Goal: Task Accomplishment & Management: Complete application form

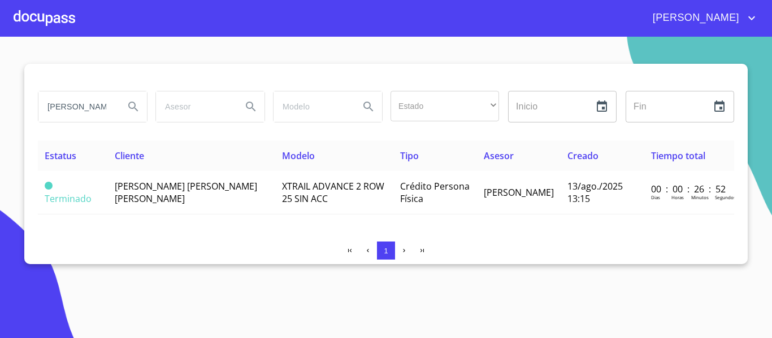
click at [57, 16] on div at bounding box center [45, 18] width 62 height 36
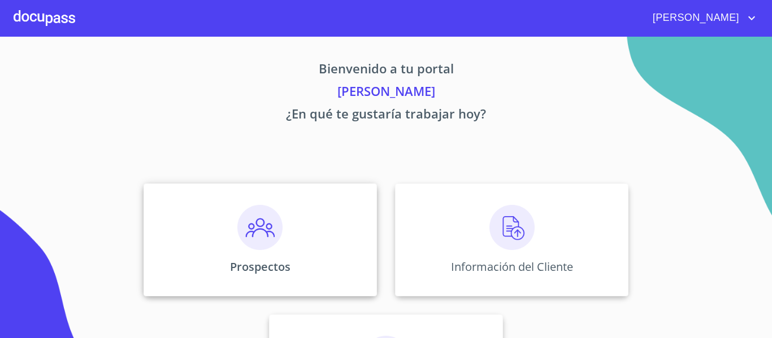
click at [264, 235] on img at bounding box center [259, 227] width 45 height 45
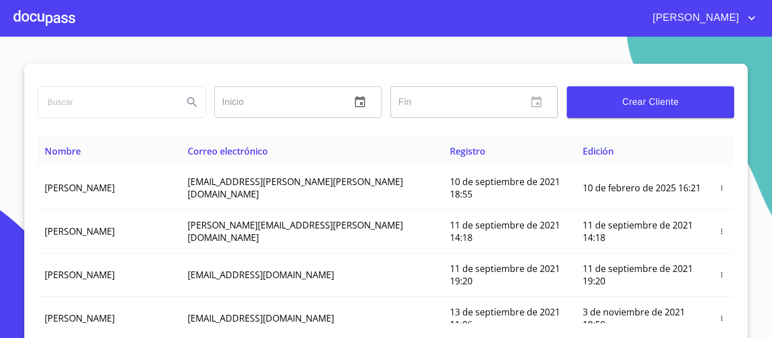
click at [108, 88] on input "search" at bounding box center [106, 102] width 136 height 31
type input "[PERSON_NAME] [PERSON_NAME]"
click at [193, 109] on button "Search" at bounding box center [191, 102] width 27 height 27
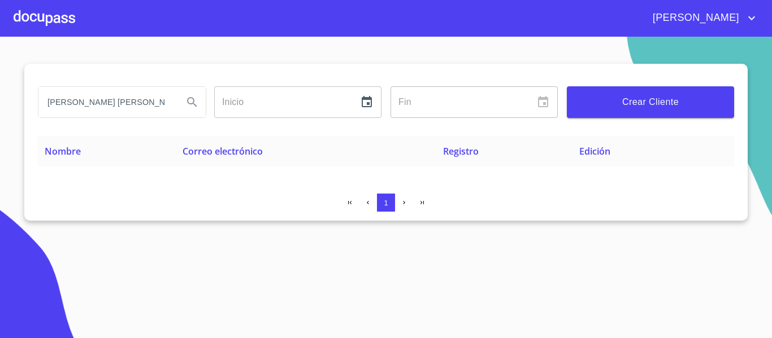
click at [165, 105] on input "[PERSON_NAME] [PERSON_NAME]" at bounding box center [106, 102] width 136 height 31
click at [58, 19] on div at bounding box center [45, 18] width 62 height 36
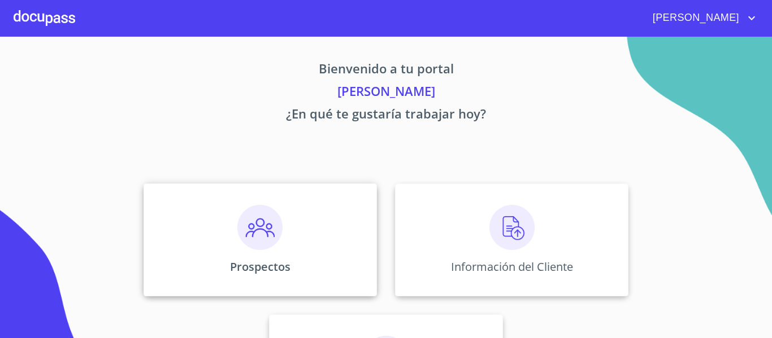
click at [260, 238] on img at bounding box center [259, 227] width 45 height 45
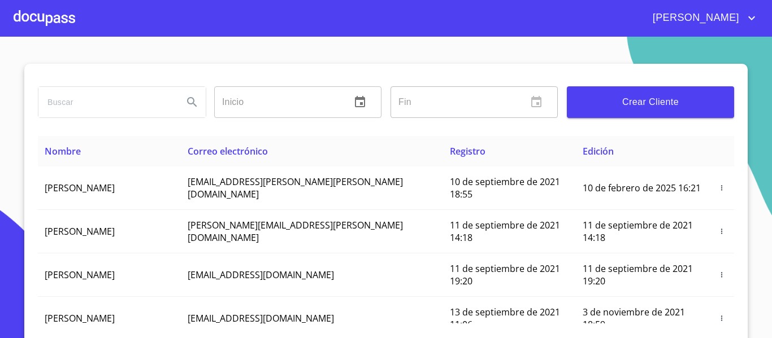
click at [81, 102] on input "search" at bounding box center [106, 102] width 136 height 31
type input "[PERSON_NAME] [PERSON_NAME]"
click at [187, 98] on icon "Search" at bounding box center [192, 102] width 10 height 10
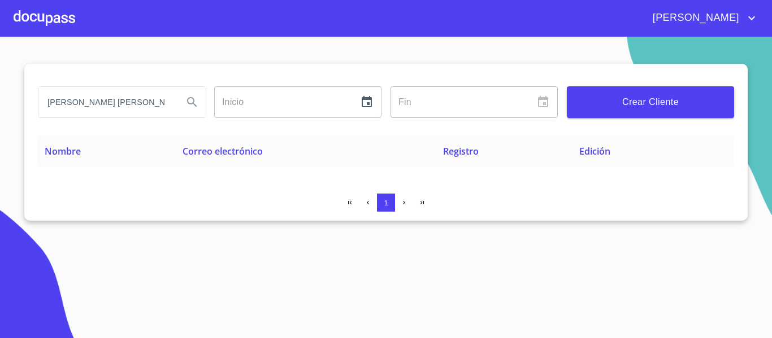
click at [46, 19] on div at bounding box center [45, 18] width 62 height 36
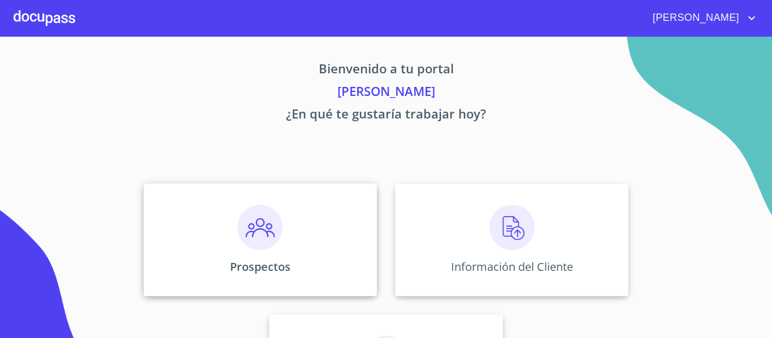
click at [249, 234] on img at bounding box center [259, 227] width 45 height 45
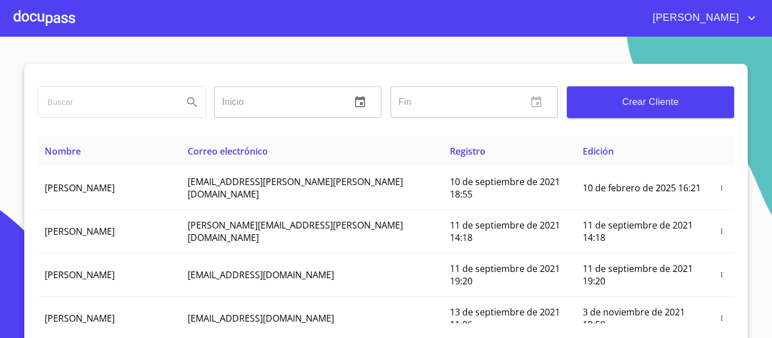
click at [652, 112] on button "Crear Cliente" at bounding box center [650, 102] width 167 height 32
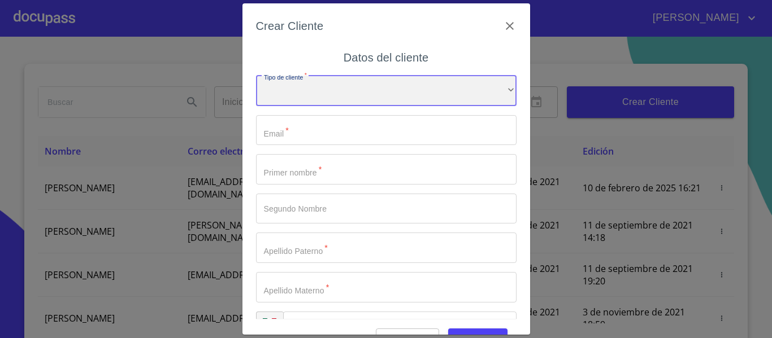
click at [320, 97] on div "​" at bounding box center [386, 91] width 260 height 31
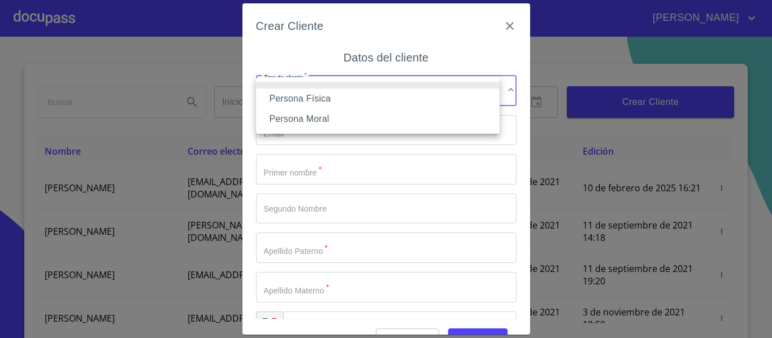
click at [320, 97] on li "Persona Física" at bounding box center [377, 99] width 243 height 20
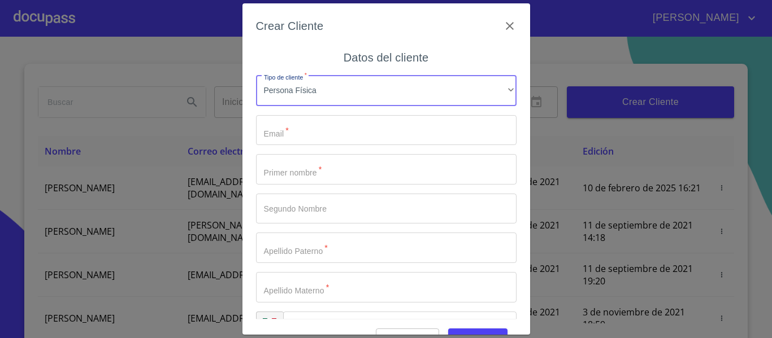
click at [325, 126] on input "Tipo de cliente   *" at bounding box center [386, 130] width 260 height 31
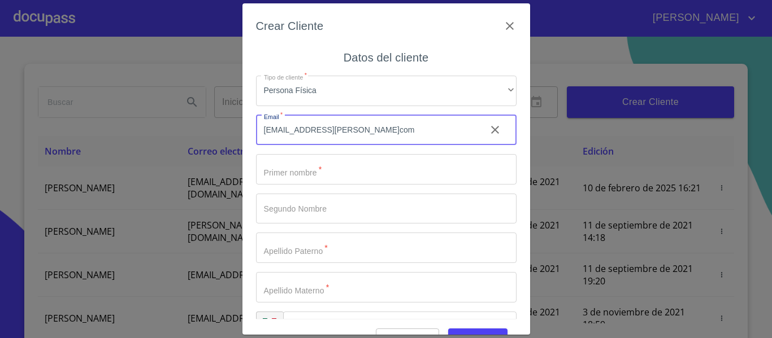
type input "[EMAIL_ADDRESS][PERSON_NAME]com"
click at [346, 176] on input "Tipo de cliente   *" at bounding box center [386, 169] width 260 height 31
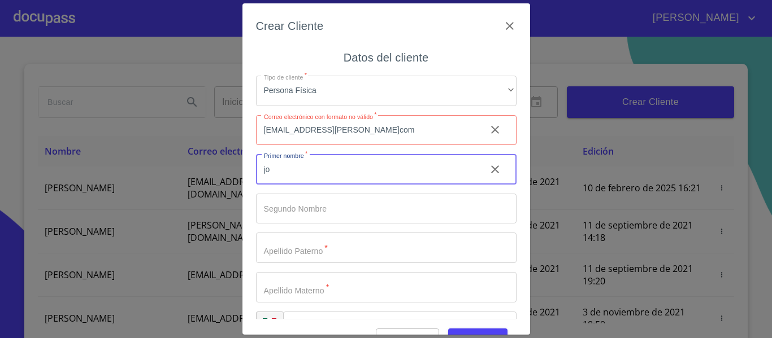
type input "j"
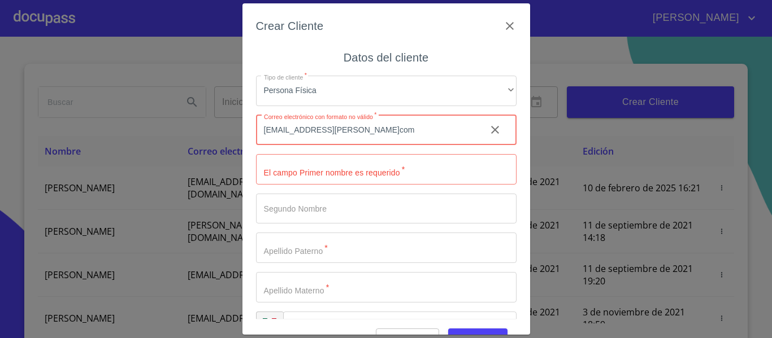
click at [338, 134] on input "[EMAIL_ADDRESS][PERSON_NAME]com" at bounding box center [366, 130] width 221 height 31
click at [360, 131] on input "[EMAIL_ADDRESS][PERSON_NAME][DOMAIN_NAME]" at bounding box center [366, 130] width 221 height 31
type input "[EMAIL_ADDRESS][PERSON_NAME][DOMAIN_NAME]"
click at [330, 168] on input "Tipo de cliente   *" at bounding box center [386, 169] width 260 height 31
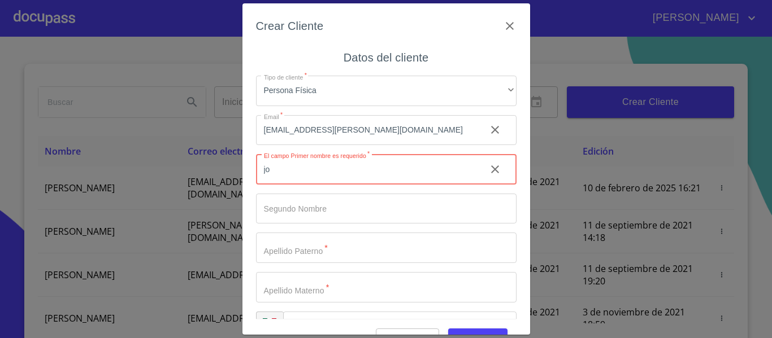
type input "j"
type input "[PERSON_NAME]"
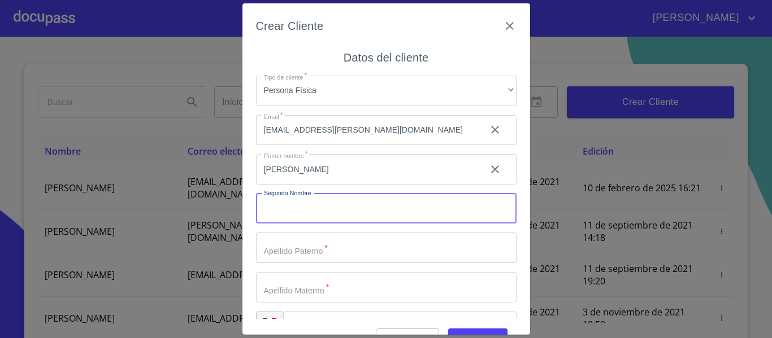
click at [322, 216] on input "Tipo de cliente   *" at bounding box center [386, 209] width 260 height 31
type input "[PERSON_NAME]"
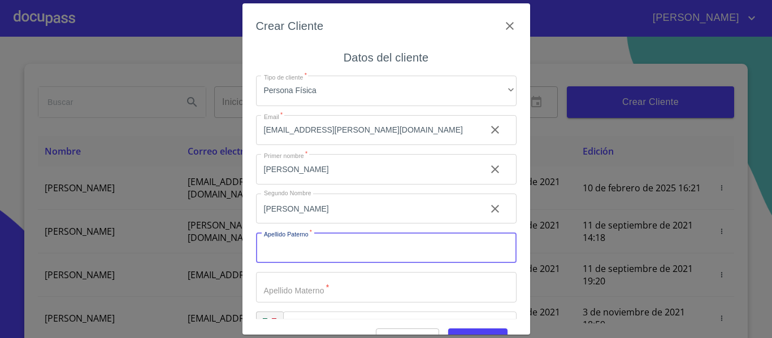
click at [318, 246] on input "Tipo de cliente   *" at bounding box center [386, 248] width 260 height 31
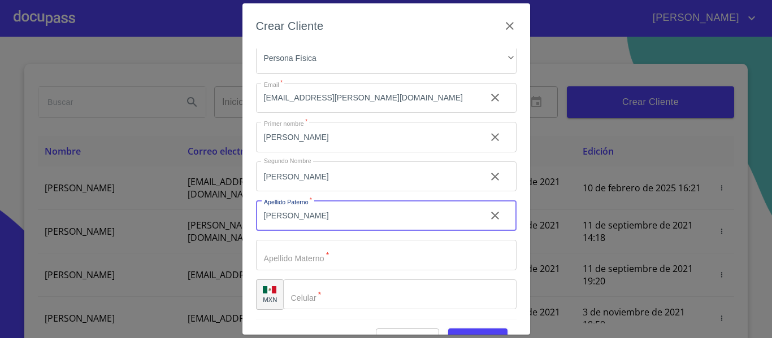
type input "[PERSON_NAME]"
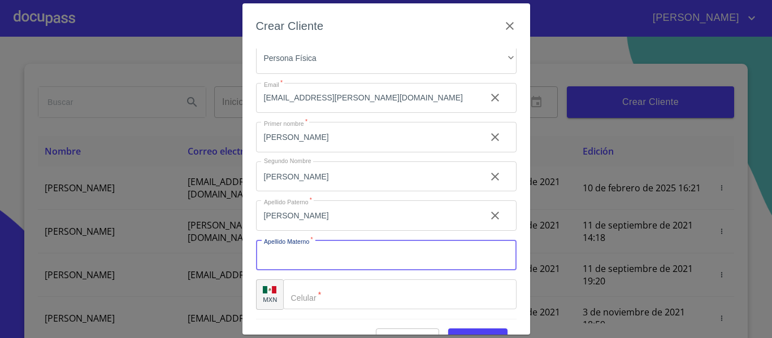
click at [318, 246] on input "Tipo de cliente   *" at bounding box center [386, 255] width 260 height 31
type input "[PERSON_NAME]"
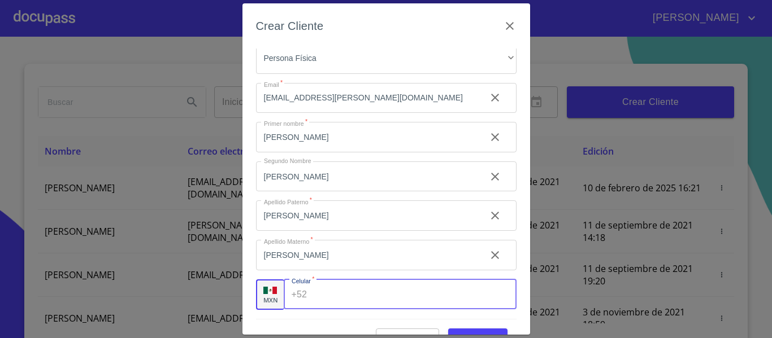
click at [323, 301] on input "Tipo de cliente   *" at bounding box center [413, 295] width 204 height 31
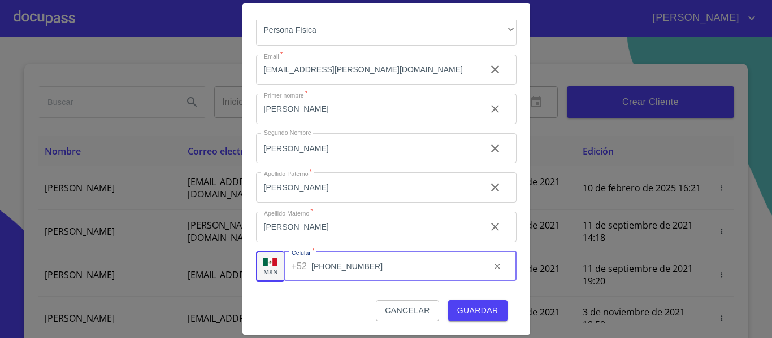
type input "[PHONE_NUMBER]"
click at [466, 308] on span "Guardar" at bounding box center [477, 311] width 41 height 14
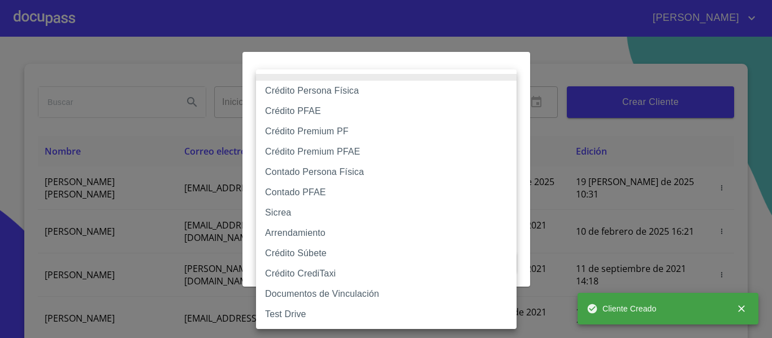
click at [504, 114] on body "[PERSON_NAME] ​ Fin ​ Crear Cliente Nombre Correo electrónico Registro Edición …" at bounding box center [386, 169] width 772 height 338
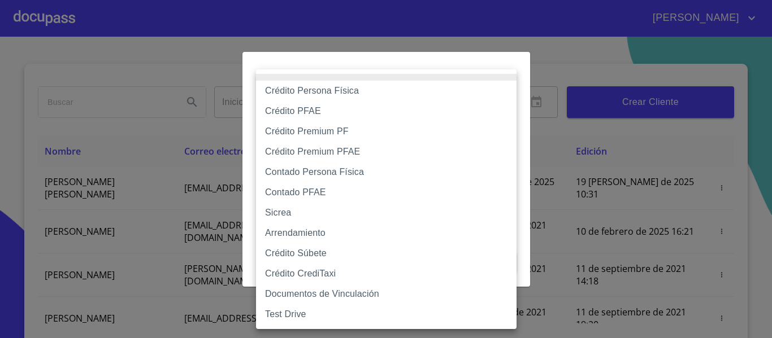
click at [307, 91] on li "Crédito Persona Física" at bounding box center [386, 91] width 260 height 20
type input "6009fb3c7d1714eb8809aa97"
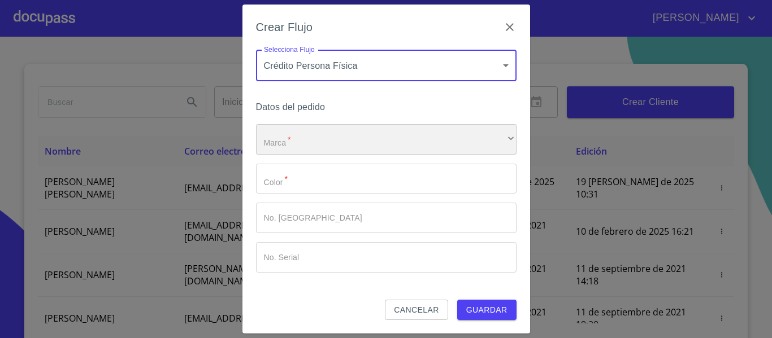
click at [308, 141] on div "​" at bounding box center [386, 139] width 260 height 31
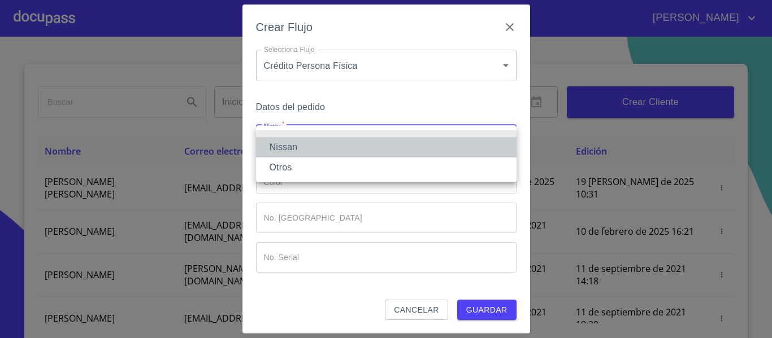
click at [299, 141] on li "Nissan" at bounding box center [386, 147] width 260 height 20
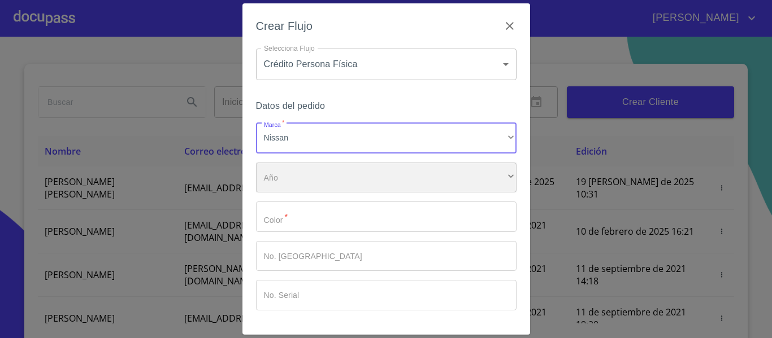
click at [301, 175] on div "​" at bounding box center [386, 178] width 260 height 31
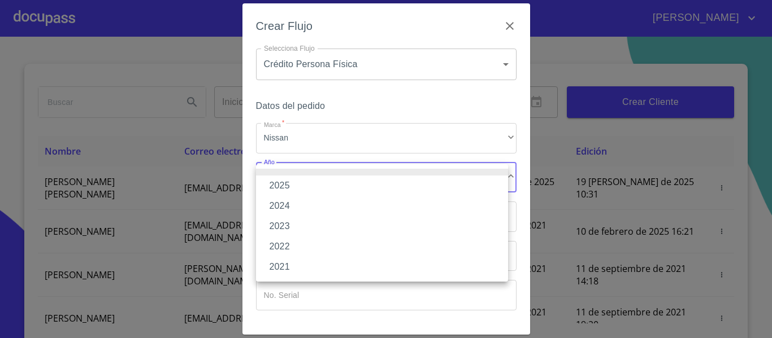
click at [297, 184] on li "2025" at bounding box center [382, 186] width 252 height 20
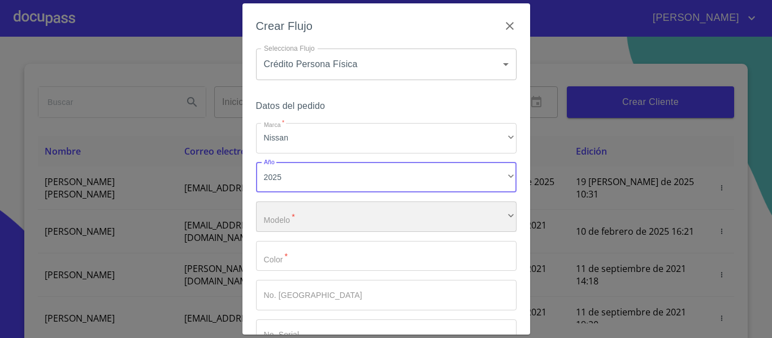
click at [302, 207] on div "​" at bounding box center [386, 217] width 260 height 31
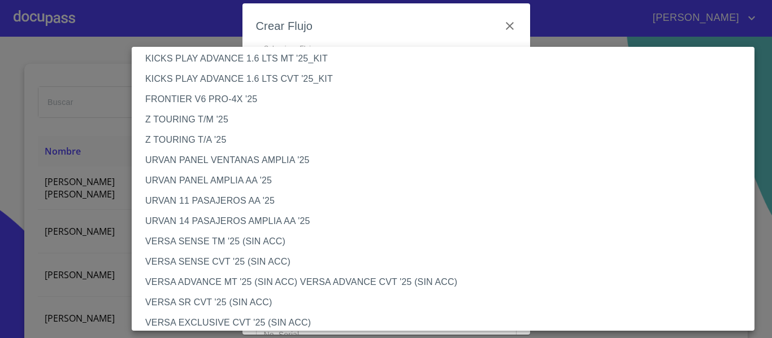
scroll to position [282, 0]
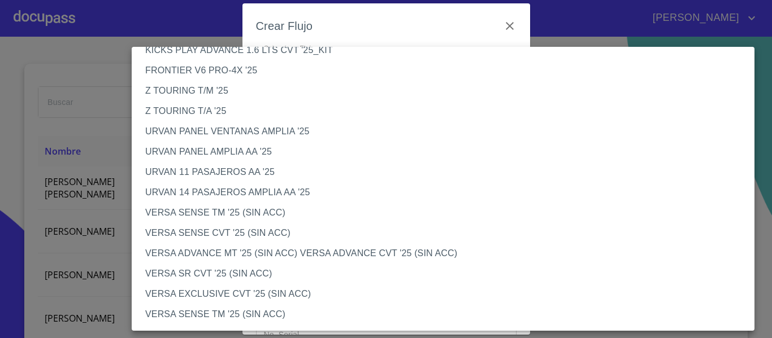
click at [213, 216] on li "VERSA SENSE TM '25 (SIN ACC)" at bounding box center [447, 213] width 631 height 20
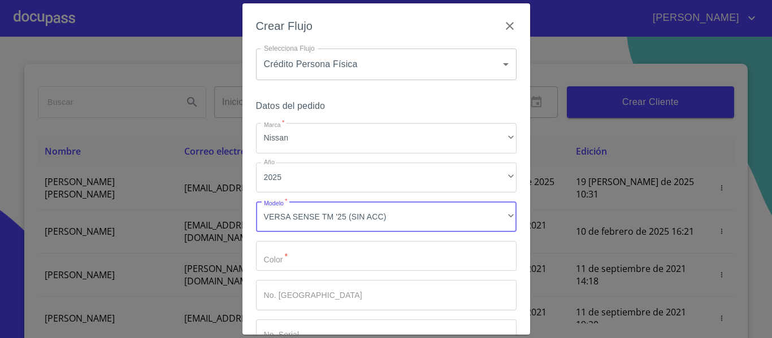
click at [319, 250] on input "Marca   *" at bounding box center [386, 256] width 260 height 31
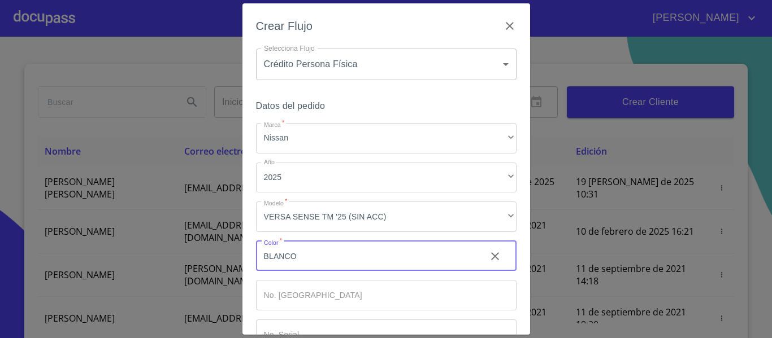
scroll to position [76, 0]
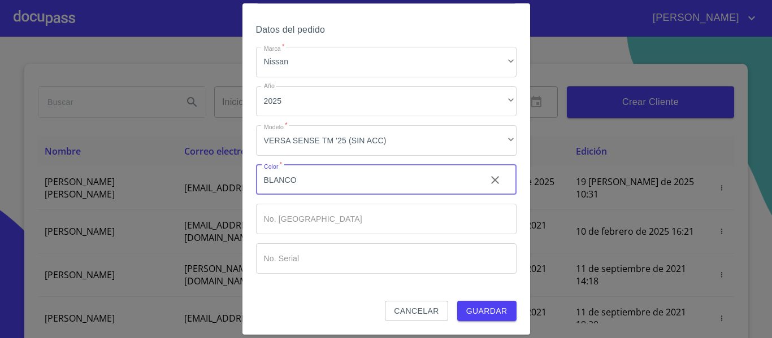
type input "BLANCO"
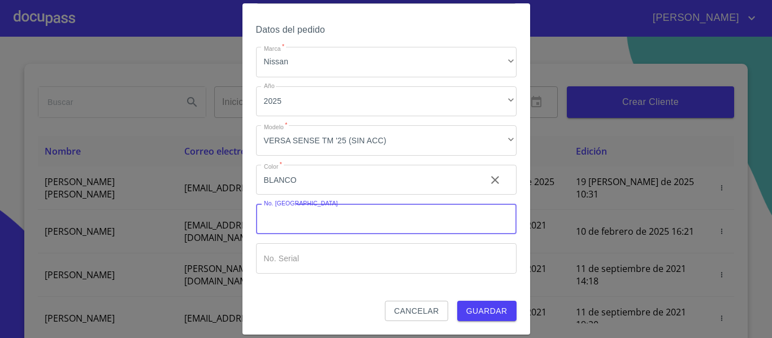
click at [310, 216] on input "Marca   *" at bounding box center [386, 219] width 260 height 31
type input "000000"
click at [303, 195] on input "Marca   *" at bounding box center [366, 180] width 221 height 31
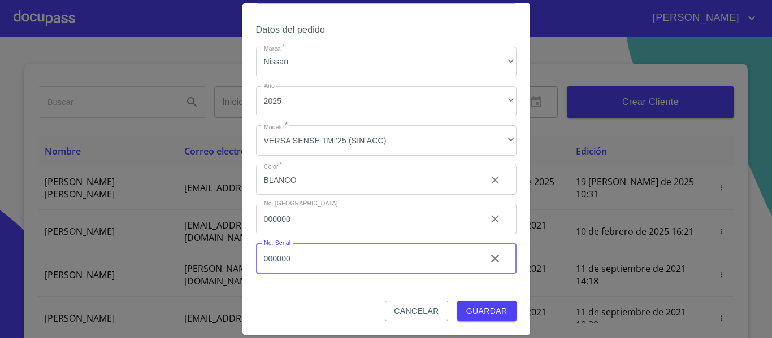
type input "000000"
click at [472, 315] on span "Guardar" at bounding box center [486, 311] width 41 height 14
